Goal: Check status

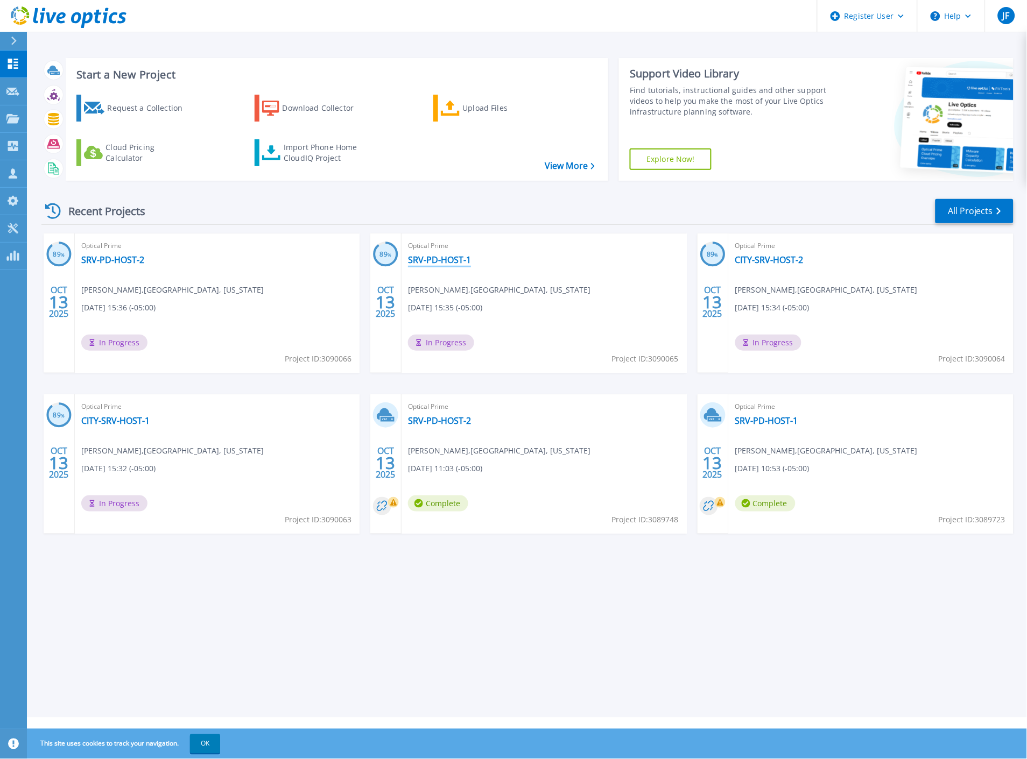
click at [433, 260] on link "SRV-PD-HOST-1" at bounding box center [439, 260] width 63 height 11
click at [760, 259] on link "CITY-SRV-HOST-2" at bounding box center [769, 260] width 68 height 11
